Goal: Complete application form: Complete application form

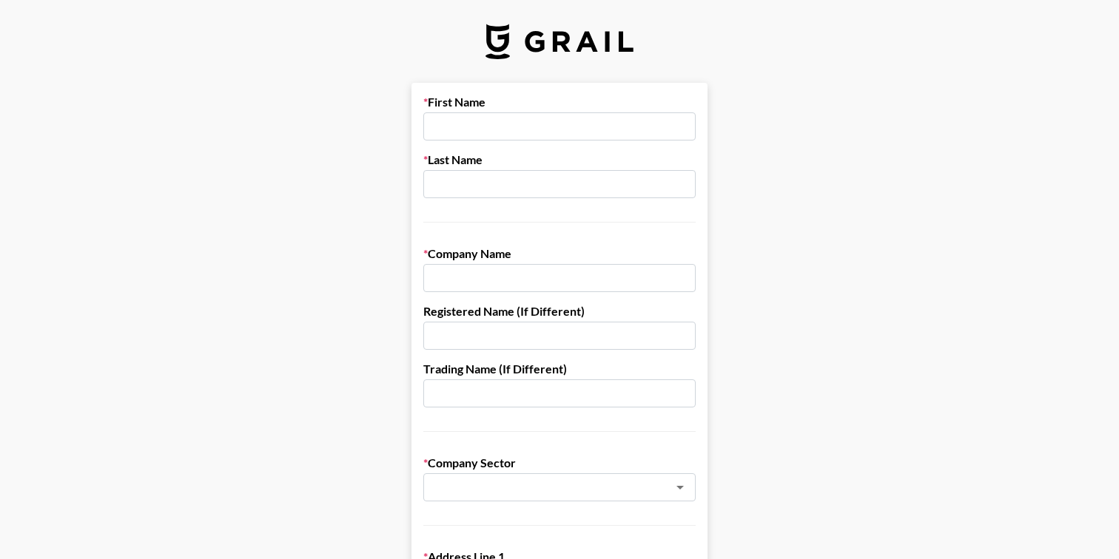
click at [471, 130] on input "text" at bounding box center [559, 126] width 272 height 28
type input "[PERSON_NAME]"
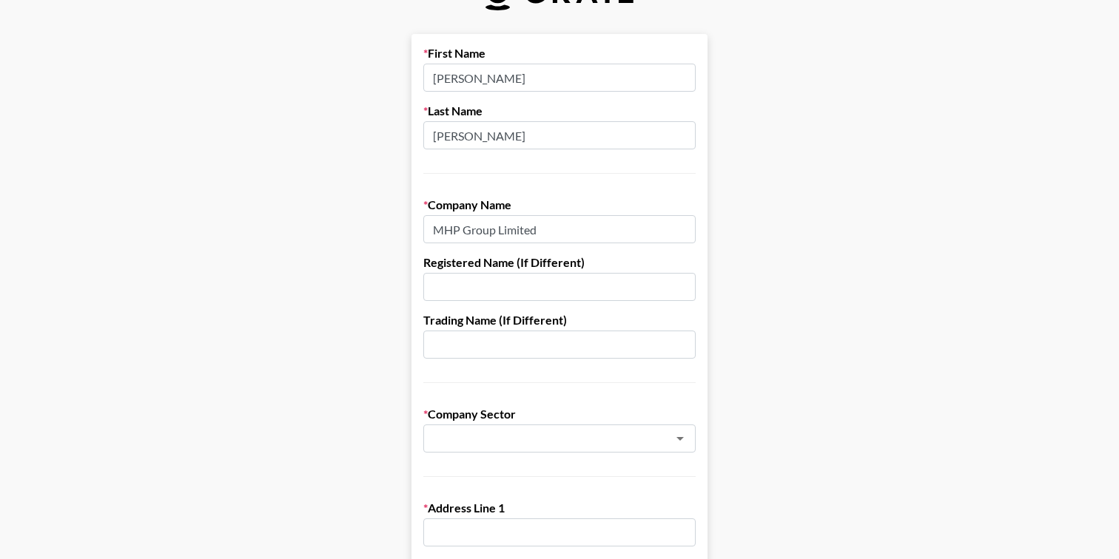
scroll to position [54, 0]
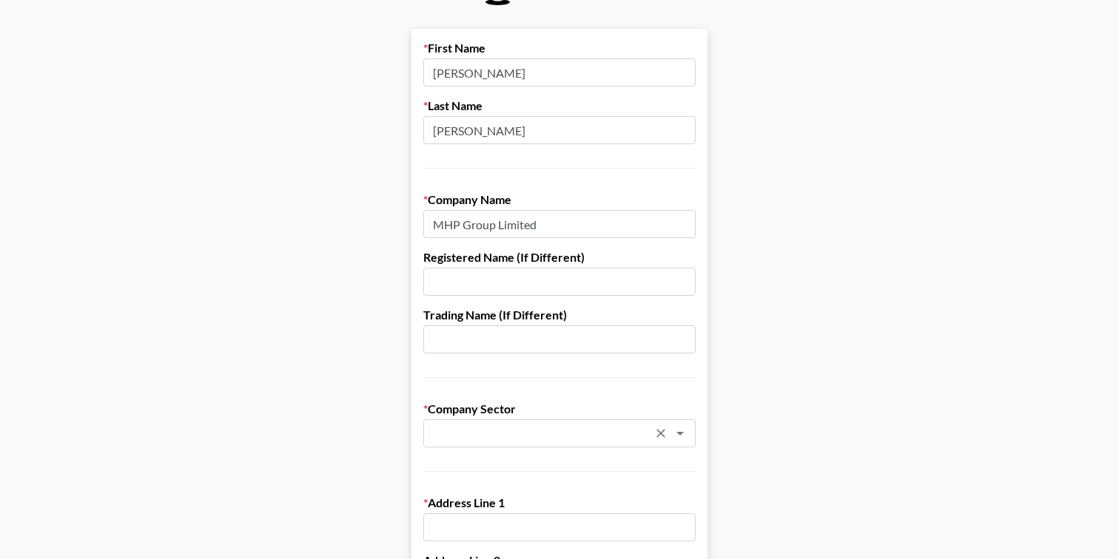
type input "MHP Group Limited"
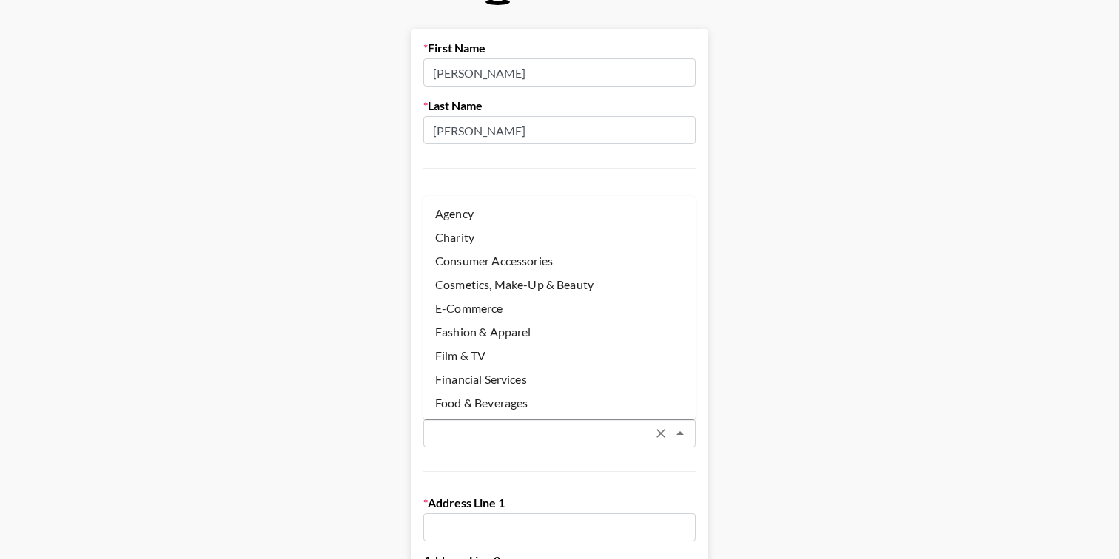
click at [533, 428] on input "text" at bounding box center [539, 433] width 215 height 17
click at [476, 216] on li "Agency" at bounding box center [559, 214] width 272 height 24
type input "Agency"
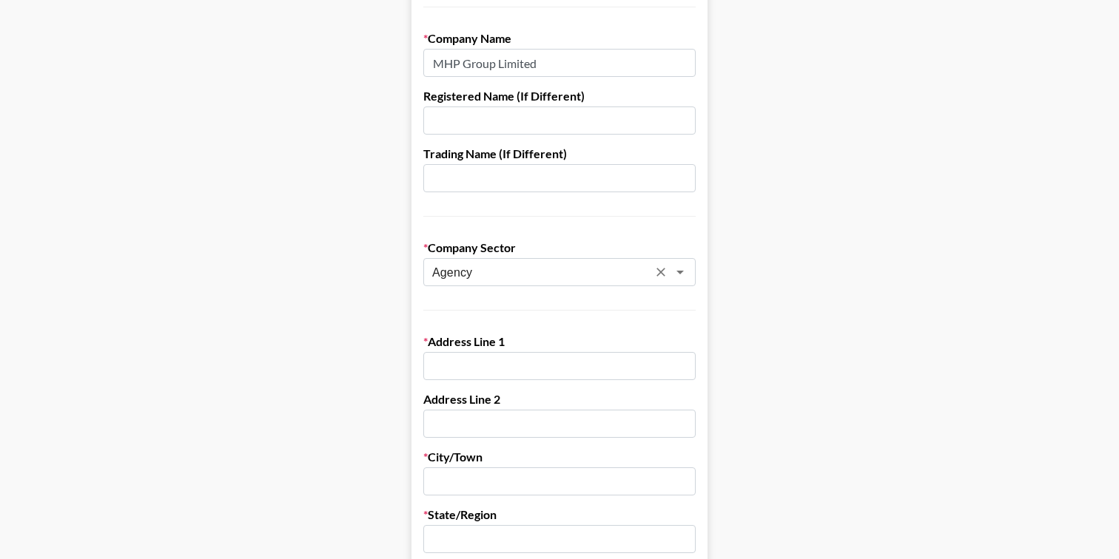
scroll to position [388, 0]
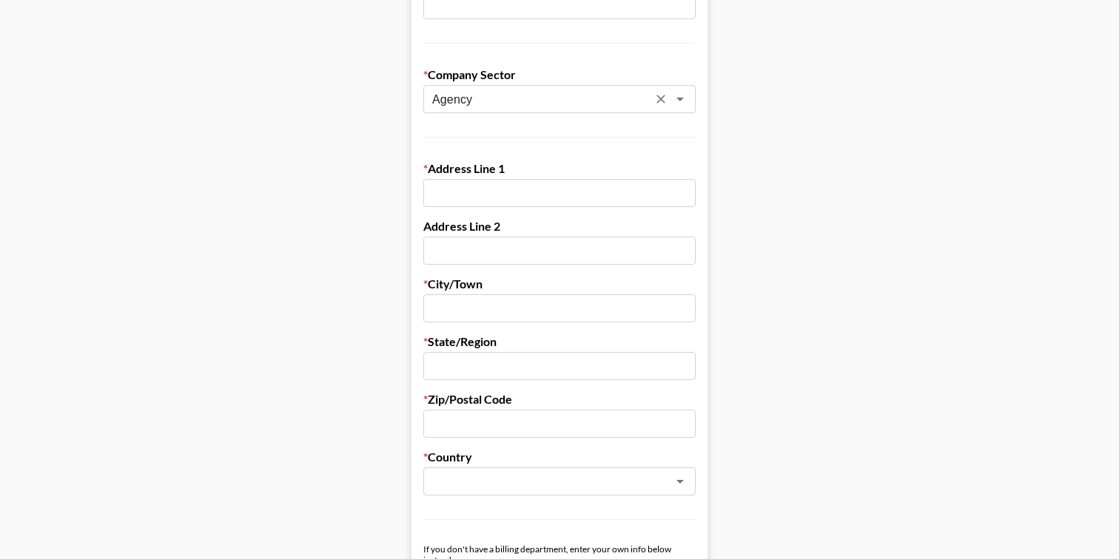
click at [492, 175] on label "Address Line 1" at bounding box center [559, 168] width 272 height 15
click at [492, 189] on input "text" at bounding box center [559, 193] width 272 height 28
type input "[STREET_ADDRESS]"
type input "[GEOGRAPHIC_DATA]"
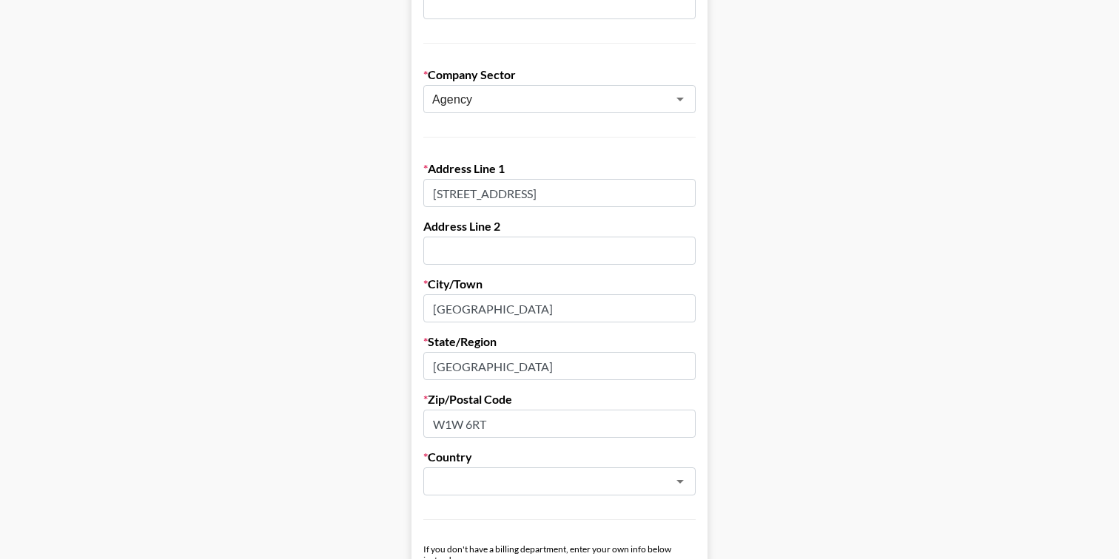
type input "W1W 6RT"
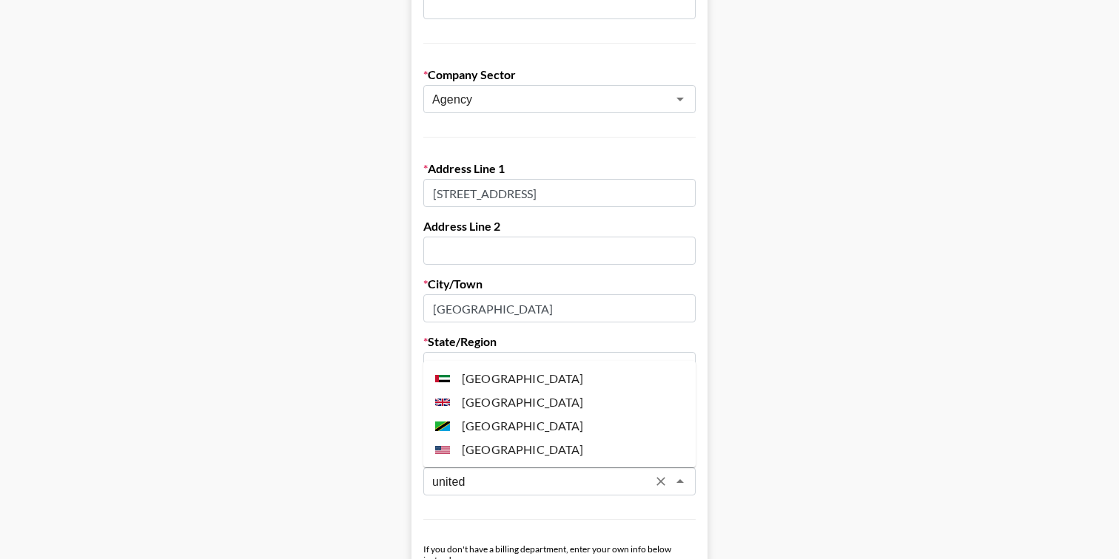
click at [510, 406] on li "[GEOGRAPHIC_DATA]" at bounding box center [559, 403] width 272 height 24
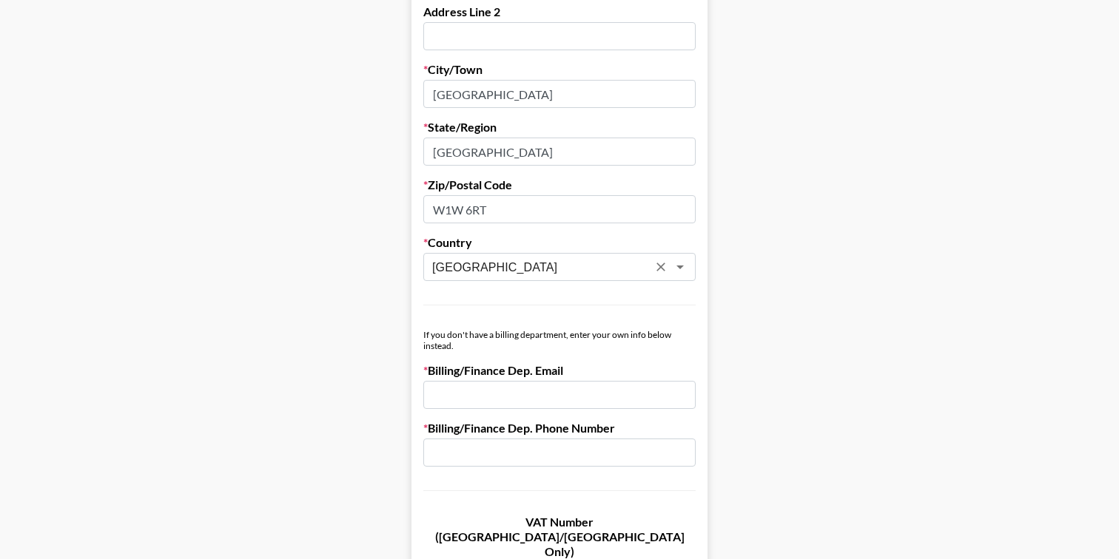
scroll to position [605, 0]
type input "[GEOGRAPHIC_DATA]"
click at [513, 392] on input "email" at bounding box center [559, 394] width 272 height 28
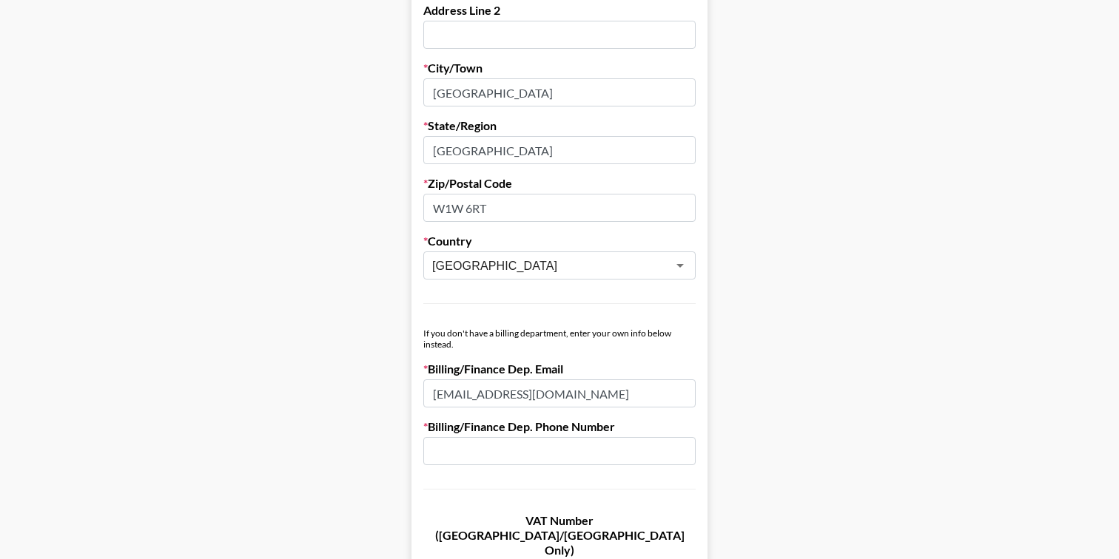
type input "[EMAIL_ADDRESS][DOMAIN_NAME]"
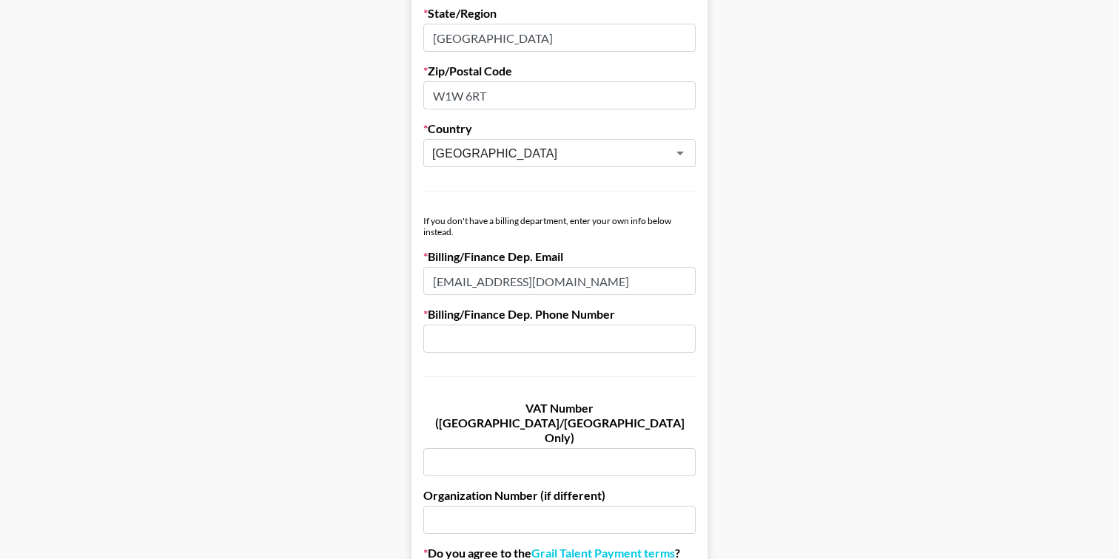
scroll to position [723, 0]
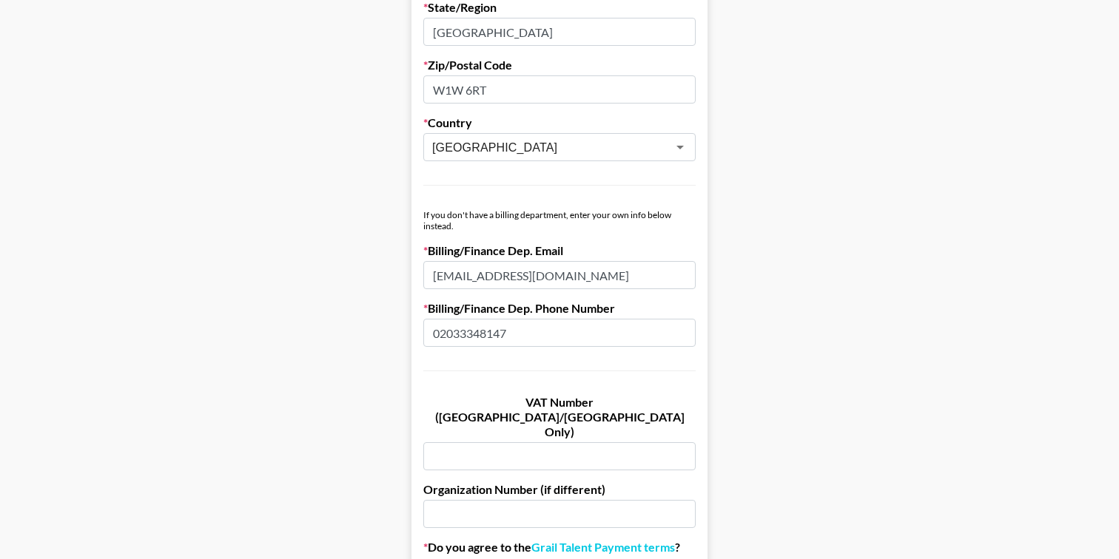
type input "02033348147"
paste input "749752190"
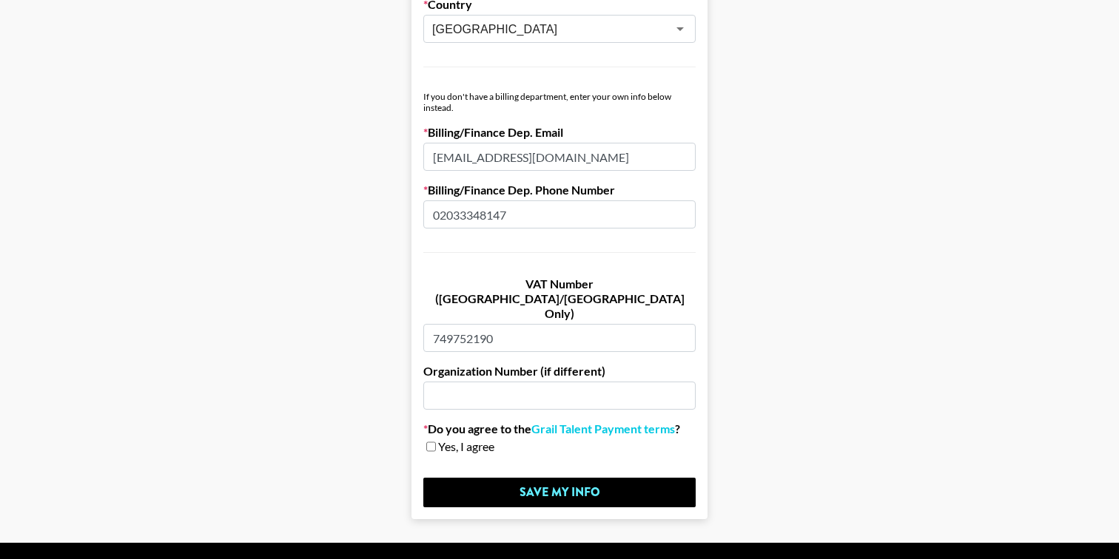
scroll to position [855, 0]
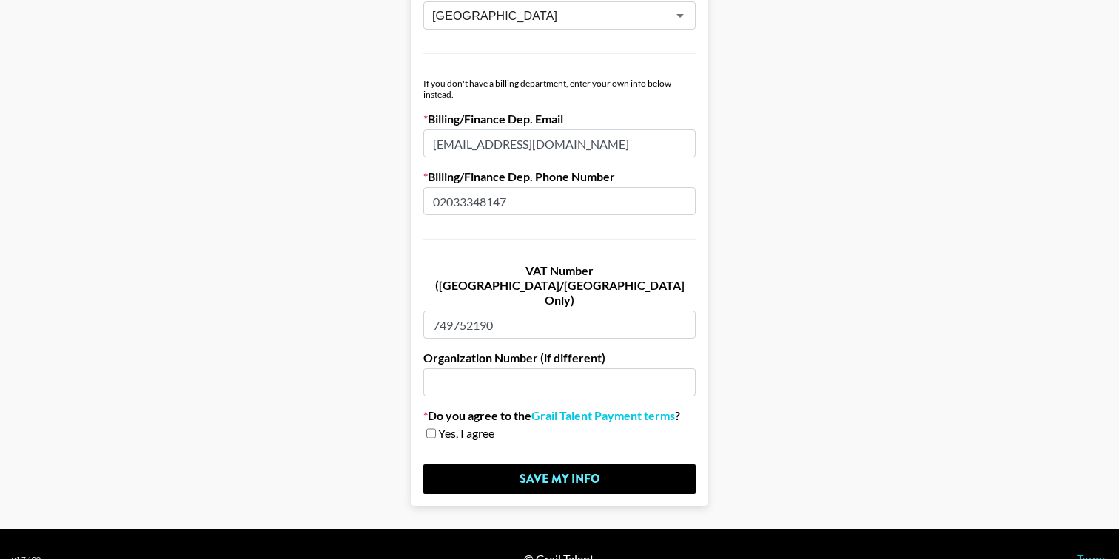
type input "749752190"
click at [431, 428] on input "checkbox" at bounding box center [431, 433] width 10 height 10
checkbox input "true"
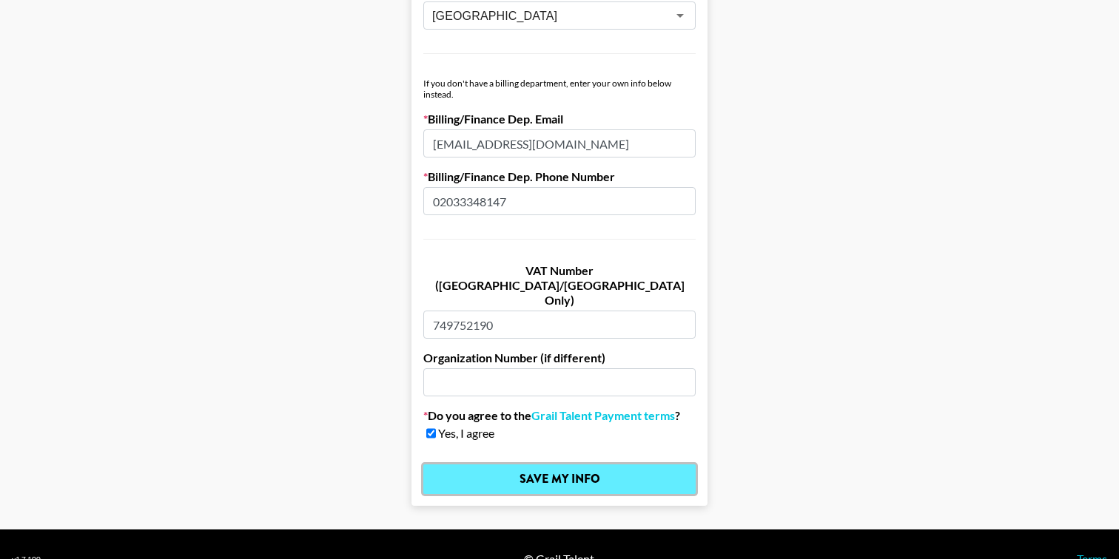
click at [535, 465] on input "Save My Info" at bounding box center [559, 480] width 272 height 30
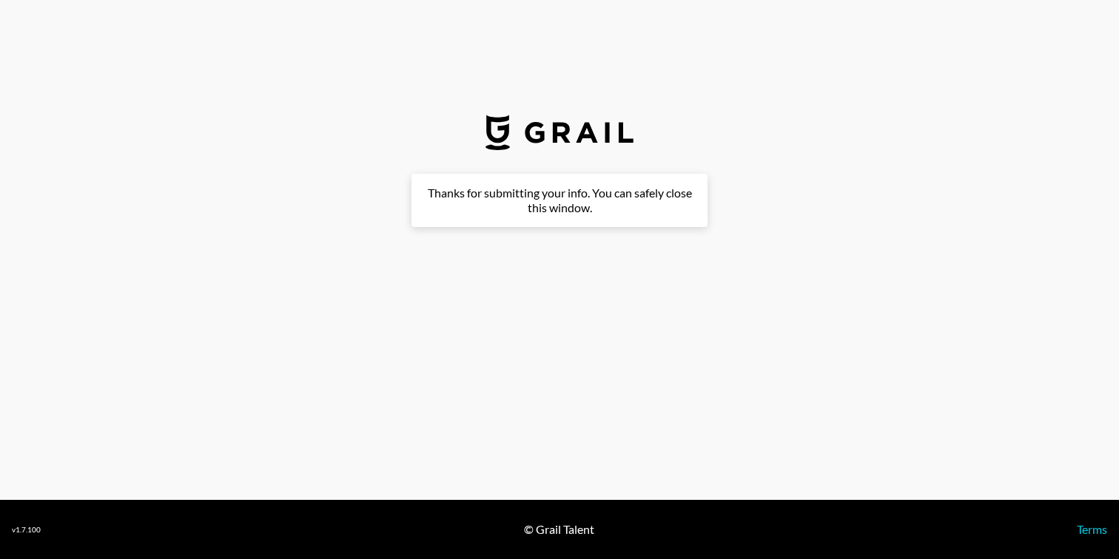
scroll to position [0, 0]
